Goal: Task Accomplishment & Management: Manage account settings

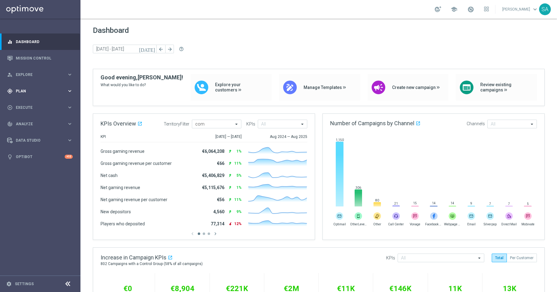
click at [25, 91] on span "Plan" at bounding box center [41, 91] width 51 height 4
click at [29, 103] on link "Target Groups" at bounding box center [40, 103] width 48 height 5
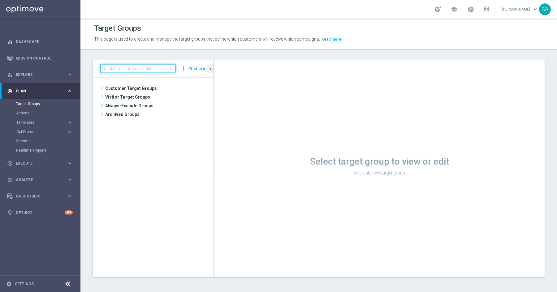
click at [133, 67] on input at bounding box center [138, 68] width 76 height 9
paste input "DE_ALL__LASTYEAR_LOTTO__NVIP_EMA_TAC_MIX"
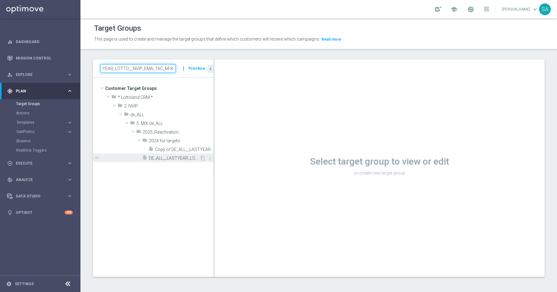
type input "DE_ALL__LASTYEAR_LOTTO__NVIP_EMA_TAC_MIX"
click at [191, 156] on span "DE_ALL__LASTYEAR_LOTTO__NVIP_EMA_TAC_MIX" at bounding box center [174, 157] width 51 height 5
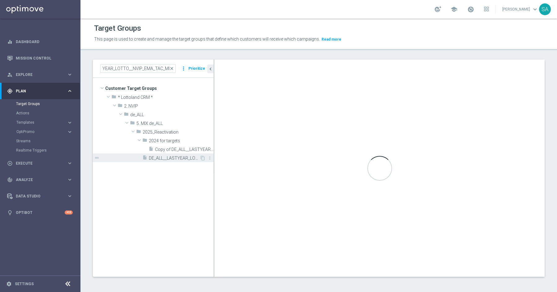
scroll to position [0, 0]
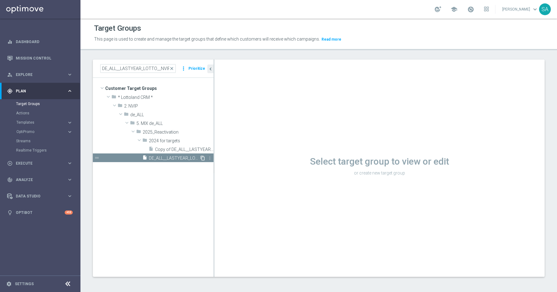
click at [203, 157] on icon "content_copy" at bounding box center [202, 157] width 5 height 5
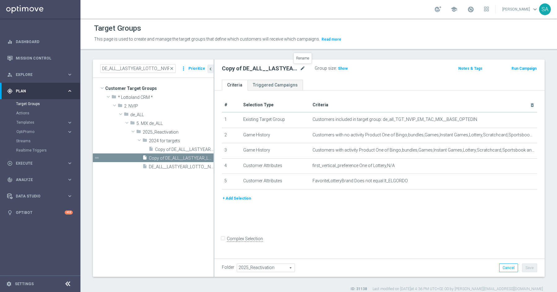
click at [303, 67] on icon "mode_edit" at bounding box center [303, 68] width 6 height 7
click at [158, 70] on input "DE_ALL__LASTYEAR_LOTTO__NVIP_EMA_TAC_MIX" at bounding box center [138, 68] width 76 height 9
click at [184, 166] on span "DE_ALL__LASTYEAR_LOTTO__NVIP_EMA_TAC_MIX" at bounding box center [174, 166] width 51 height 5
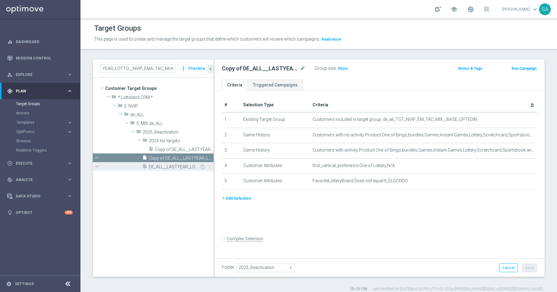
scroll to position [0, 0]
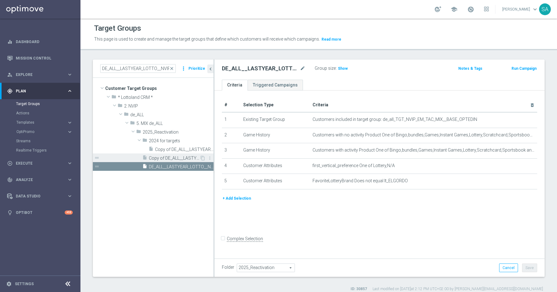
click at [183, 157] on span "Copy of DE_ALL__LASTYEAR_LOTTO__NVIP_EMA_TAC_MIX (1)" at bounding box center [174, 157] width 51 height 5
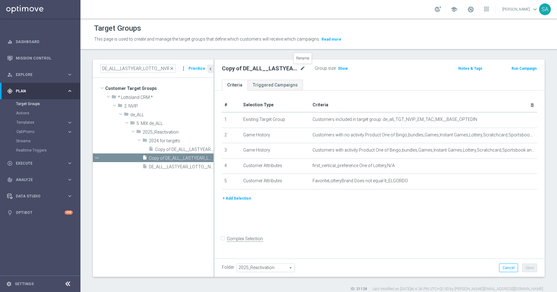
click at [301, 69] on icon "mode_edit" at bounding box center [303, 68] width 6 height 7
type input "DE_REG__LASTYEAR_LOTTO__NVIP_EMA_TAC_MIX (1)"
click at [242, 198] on button "+ Add Selection" at bounding box center [237, 198] width 30 height 7
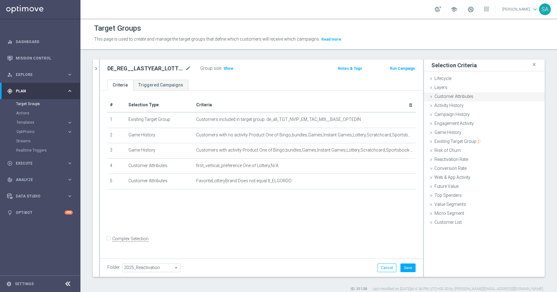
click at [454, 97] on span "Customer Attributes" at bounding box center [454, 96] width 39 height 5
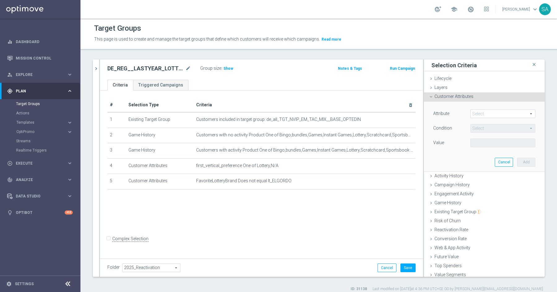
click at [478, 111] on span at bounding box center [503, 114] width 64 height 8
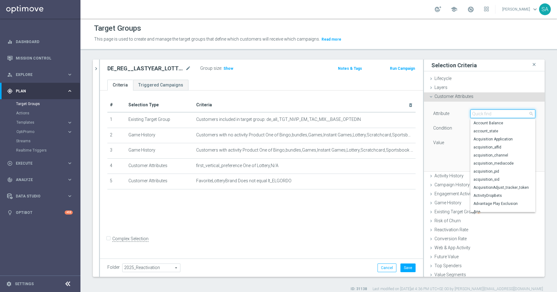
click at [478, 111] on input "search" at bounding box center [503, 113] width 65 height 9
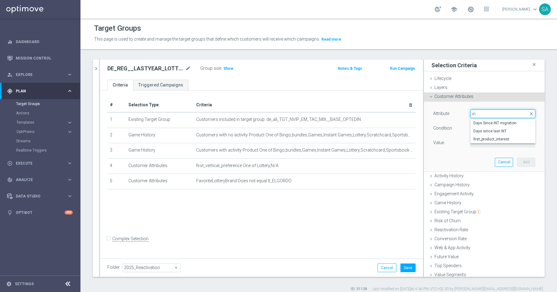
type input "i"
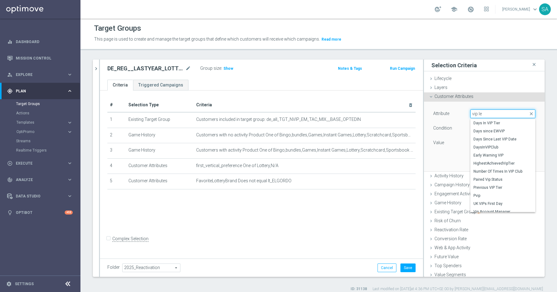
type input "vip lev"
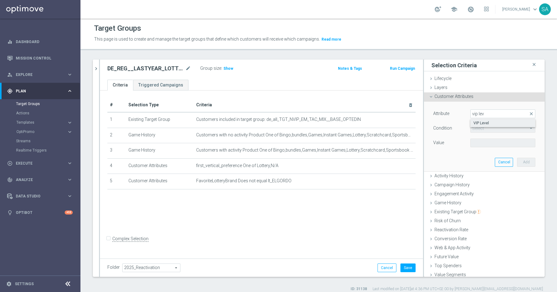
click at [485, 121] on span "VIP Level" at bounding box center [503, 122] width 59 height 5
type input "VIP Level"
click at [487, 130] on span "Equals" at bounding box center [503, 128] width 64 height 8
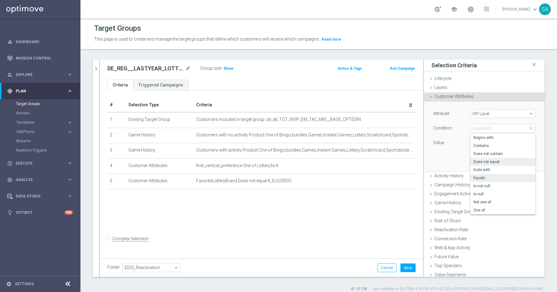
click at [499, 159] on span "Does not equal" at bounding box center [503, 161] width 59 height 5
click at [487, 141] on span at bounding box center [503, 143] width 64 height 8
click at [485, 128] on span "Does not equal" at bounding box center [503, 128] width 64 height 8
click at [492, 200] on span "Not one of" at bounding box center [503, 201] width 59 height 5
type input "Not one of"
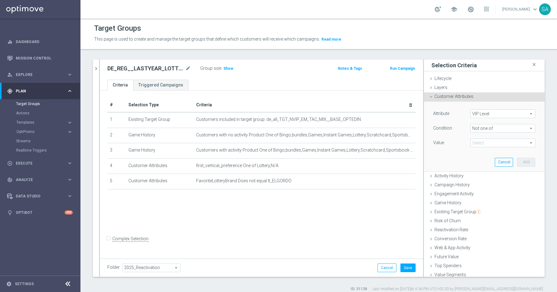
click at [483, 142] on span at bounding box center [503, 143] width 64 height 8
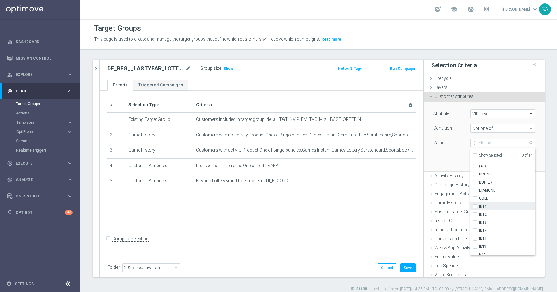
scroll to position [13, 0]
click at [486, 192] on span "INT1" at bounding box center [507, 193] width 56 height 5
click at [479, 192] on input "INT1" at bounding box center [477, 193] width 4 height 4
checkbox input "true"
type input "INT1"
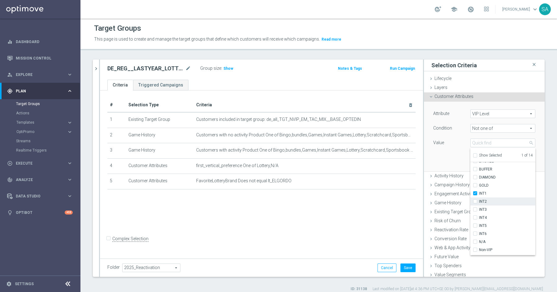
click at [486, 199] on span "INT2" at bounding box center [507, 201] width 56 height 5
click at [479, 199] on input "INT2" at bounding box center [477, 201] width 4 height 4
checkbox input "true"
type input "Selected 2 of 14"
click at [487, 207] on span "INT3" at bounding box center [507, 209] width 56 height 5
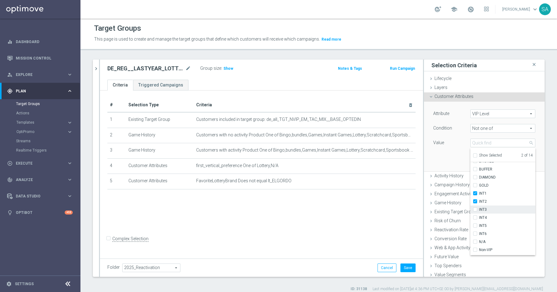
click at [479, 207] on input "INT3" at bounding box center [477, 209] width 4 height 4
checkbox input "true"
type input "Selected 3 of 14"
click at [487, 213] on label "INT4" at bounding box center [507, 217] width 56 height 8
click at [479, 215] on input "INT4" at bounding box center [477, 217] width 4 height 4
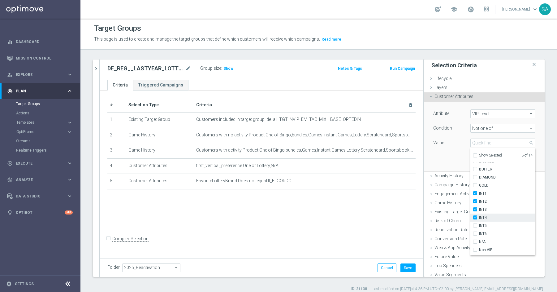
checkbox input "true"
type input "Selected 4 of 14"
click at [485, 226] on span "INT5" at bounding box center [507, 225] width 56 height 5
click at [479, 226] on input "INT5" at bounding box center [477, 226] width 4 height 4
checkbox input "true"
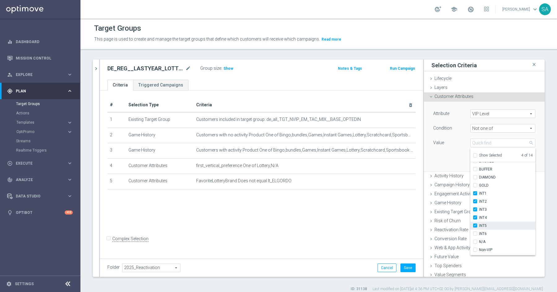
type input "Selected 5 of 14"
click at [485, 231] on span "INT6" at bounding box center [507, 233] width 56 height 5
click at [479, 232] on input "INT6" at bounding box center [477, 234] width 4 height 4
checkbox input "true"
type input "Selected 6 of 14"
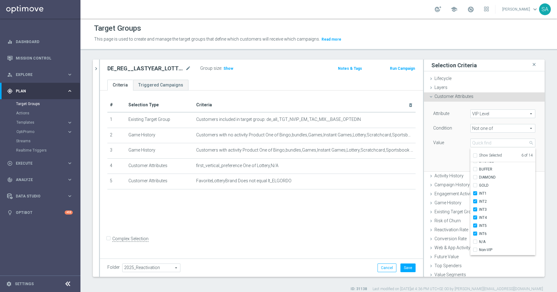
click at [541, 157] on div "Attribute VIP Level VIP Level arrow_drop_down search Condition Not one of Not o…" at bounding box center [484, 137] width 121 height 70
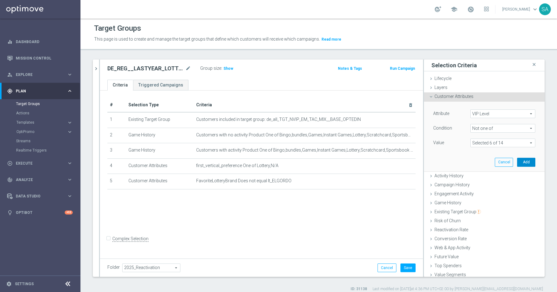
click at [526, 163] on button "Add" at bounding box center [526, 162] width 18 height 9
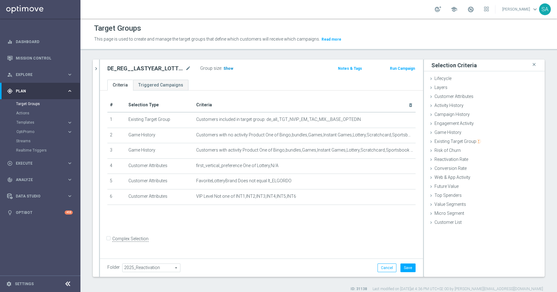
click at [229, 70] on span "Show" at bounding box center [229, 68] width 10 height 4
click at [411, 267] on button "Save" at bounding box center [408, 267] width 15 height 9
click at [152, 69] on h2 "DE_REG__LASTYEAR_LOTTO__NVIP_EMA_TAC_MIX (1)" at bounding box center [145, 68] width 77 height 7
copy h2 "DE_REG__LASTYEAR_LOTTO__NVIP_EMA_TAC_MIX"
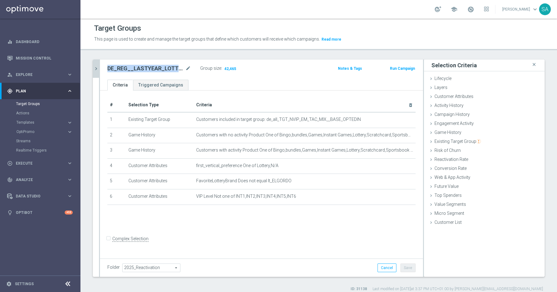
click at [95, 65] on button "chevron_right" at bounding box center [96, 68] width 6 height 18
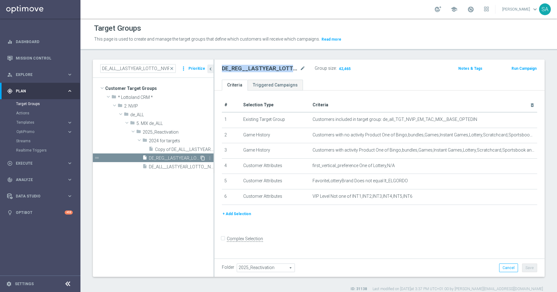
click at [202, 158] on icon "content_copy" at bounding box center [202, 157] width 5 height 5
click at [300, 67] on icon "mode_edit" at bounding box center [303, 68] width 6 height 7
type input "DE_INT__LASTYEAR_LOTTO__NVIP_EMA_TAC_MIX"
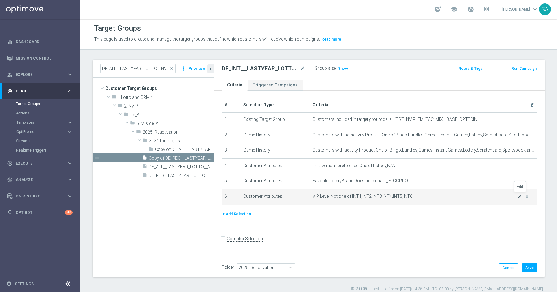
click at [520, 194] on icon "mode_edit" at bounding box center [519, 196] width 5 height 5
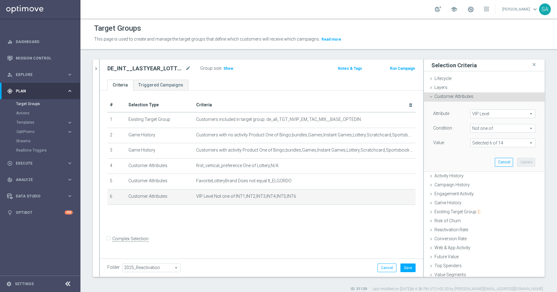
click at [494, 128] on span "Not one of" at bounding box center [503, 128] width 64 height 8
click at [228, 68] on span "Show" at bounding box center [229, 68] width 10 height 4
click at [488, 128] on span "Not one of" at bounding box center [503, 128] width 64 height 8
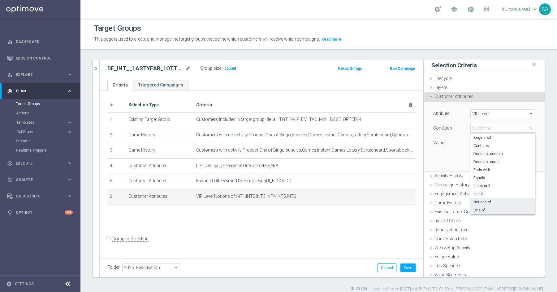
click at [491, 210] on span "One of" at bounding box center [503, 209] width 59 height 5
type input "One of"
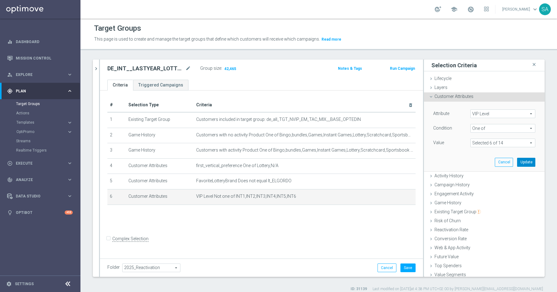
click at [530, 162] on button "Update" at bounding box center [526, 162] width 18 height 9
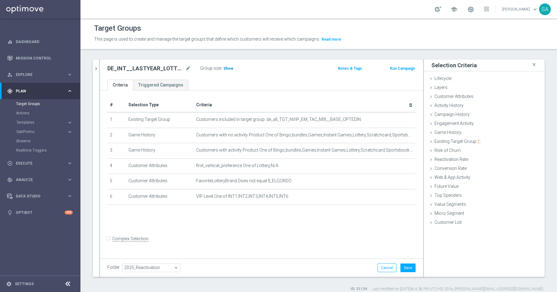
click at [228, 69] on span "Show" at bounding box center [229, 68] width 10 height 4
click at [411, 267] on button "Save" at bounding box center [408, 267] width 15 height 9
click at [142, 63] on div "DE_INT__LASTYEAR_LOTTO__NVIP_EMA_TAC_MIX mode_edit Group size : Show Calculatin…" at bounding box center [261, 69] width 323 height 20
click at [144, 69] on h2 "DE_INT__LASTYEAR_LOTTO__NVIP_EMA_TAC_MIX" at bounding box center [145, 68] width 77 height 7
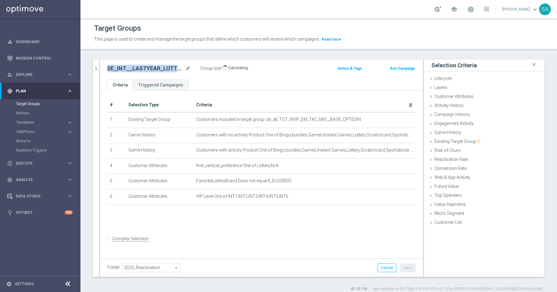
copy h2 "DE_INT__LASTYEAR_LOTTO__NVIP_EMA_TAC_MIX"
